Goal: Task Accomplishment & Management: Complete application form

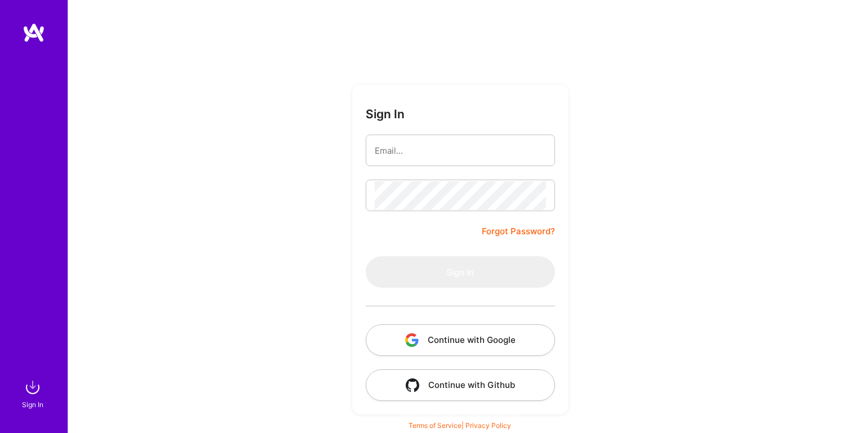
click at [401, 150] on input "email" at bounding box center [460, 150] width 171 height 29
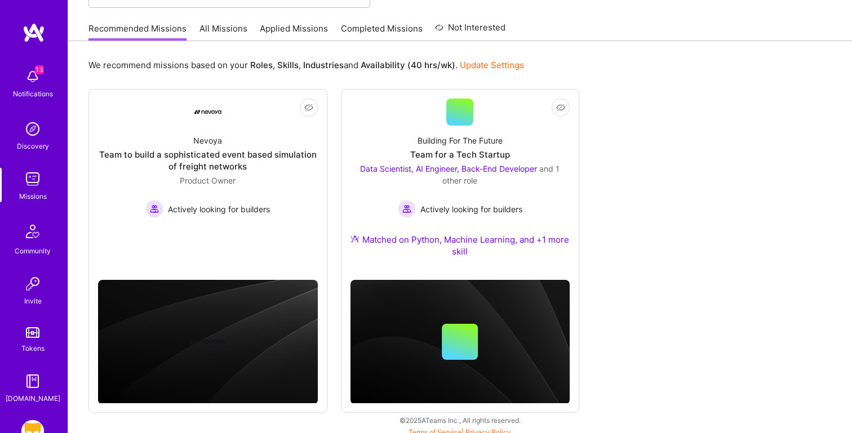
scroll to position [108, 0]
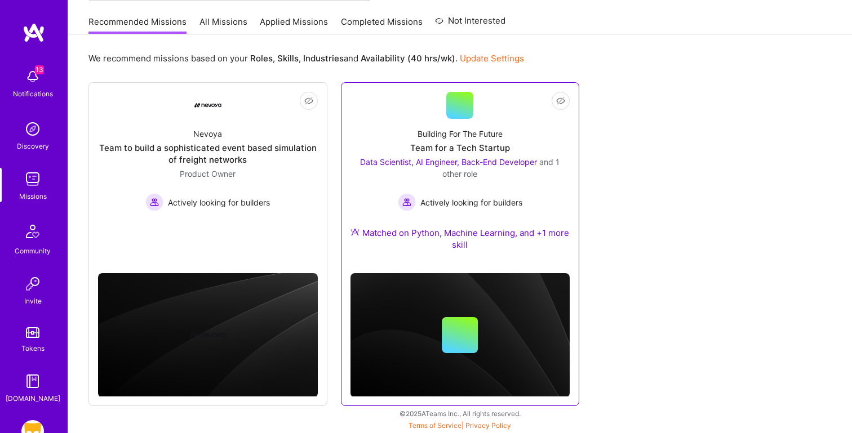
click at [370, 128] on div "Building For The Future Team for a Tech Startup Data Scientist, AI Engineer, Ba…" at bounding box center [460, 191] width 220 height 145
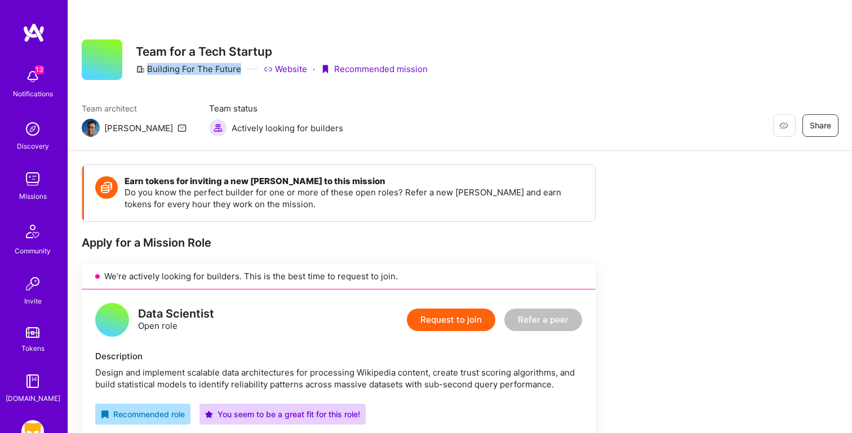
drag, startPoint x: 238, startPoint y: 69, endPoint x: 146, endPoint y: 66, distance: 91.9
click at [146, 66] on div "Building For The Future" at bounding box center [188, 69] width 105 height 12
copy div "Building For The Future"
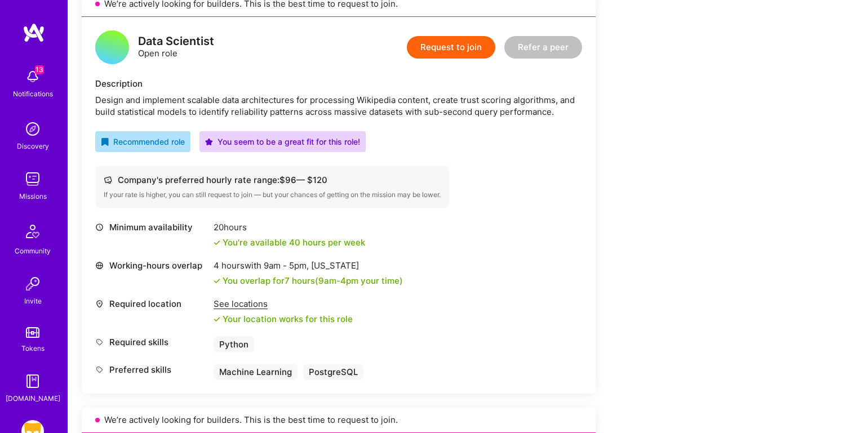
scroll to position [272, 0]
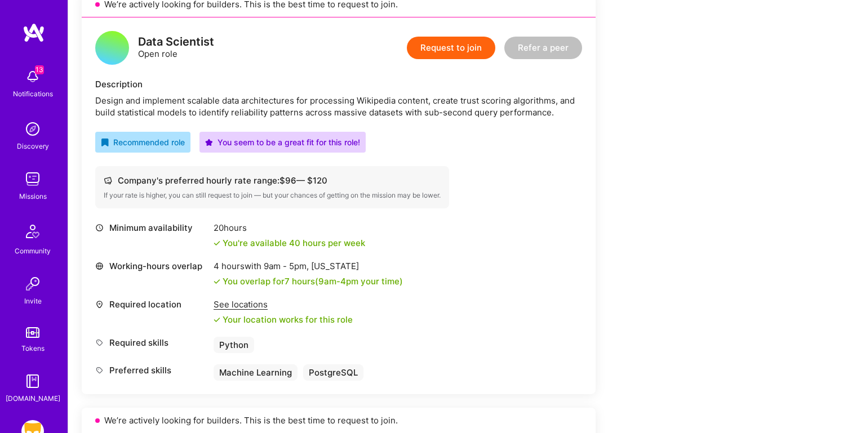
click at [448, 54] on button "Request to join" at bounding box center [451, 48] width 88 height 23
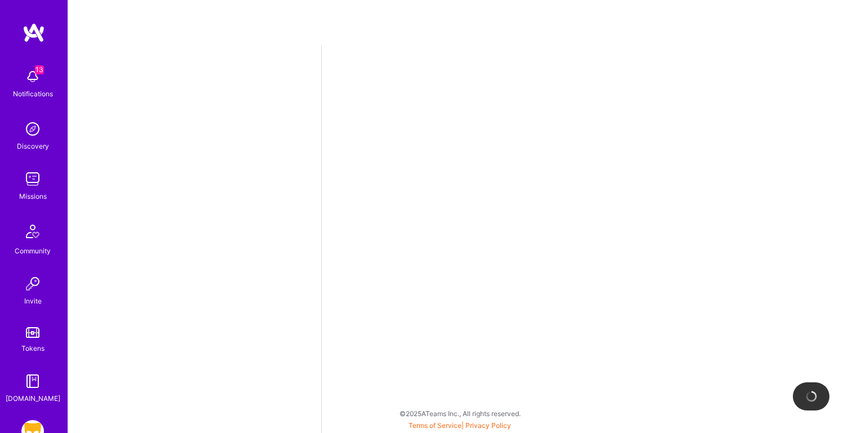
select select "US"
